Goal: Transaction & Acquisition: Obtain resource

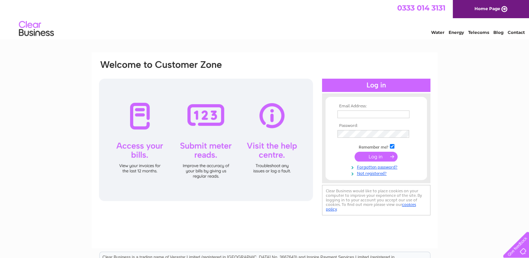
type input "[EMAIL_ADDRESS][DOMAIN_NAME]"
click at [372, 154] on input "submit" at bounding box center [376, 157] width 43 height 10
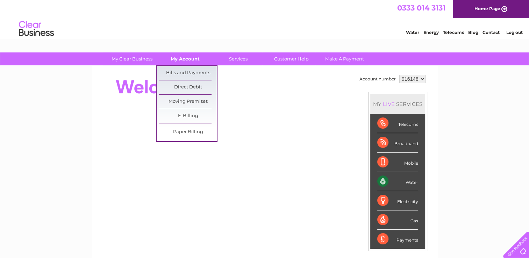
click at [176, 60] on link "My Account" at bounding box center [185, 58] width 58 height 13
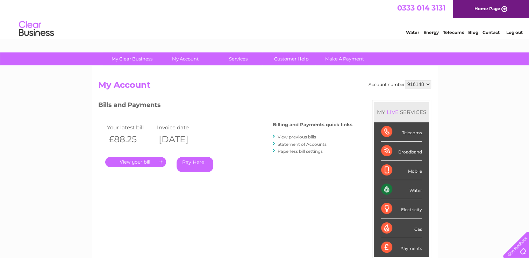
click at [131, 163] on link "." at bounding box center [135, 162] width 61 height 10
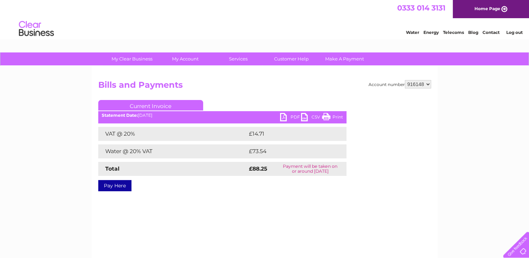
click at [287, 120] on link "PDF" at bounding box center [290, 118] width 21 height 10
click at [293, 117] on link "PDF" at bounding box center [290, 118] width 21 height 10
click at [427, 85] on select "916148 916149" at bounding box center [418, 84] width 26 height 8
select select "916149"
click at [405, 80] on select "916148 916149" at bounding box center [418, 84] width 26 height 8
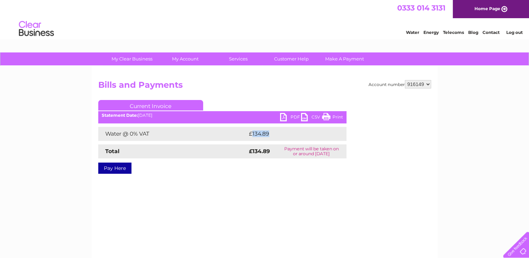
drag, startPoint x: 272, startPoint y: 134, endPoint x: 251, endPoint y: 129, distance: 21.1
click at [251, 129] on td "£134.89" at bounding box center [290, 134] width 87 height 14
copy td "134.89"
click at [294, 117] on link "PDF" at bounding box center [290, 118] width 21 height 10
